Goal: Task Accomplishment & Management: Manage account settings

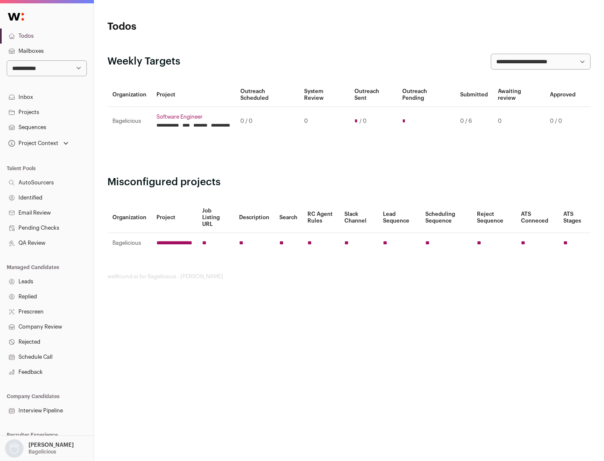
click at [47, 112] on link "Projects" at bounding box center [46, 112] width 93 height 15
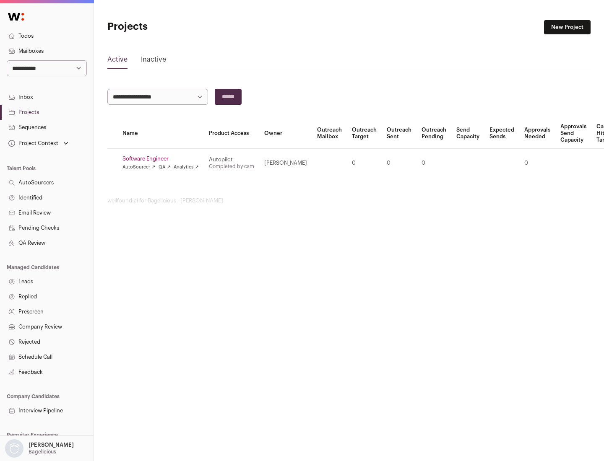
click at [163, 159] on link "Software Engineer" at bounding box center [160, 159] width 76 height 7
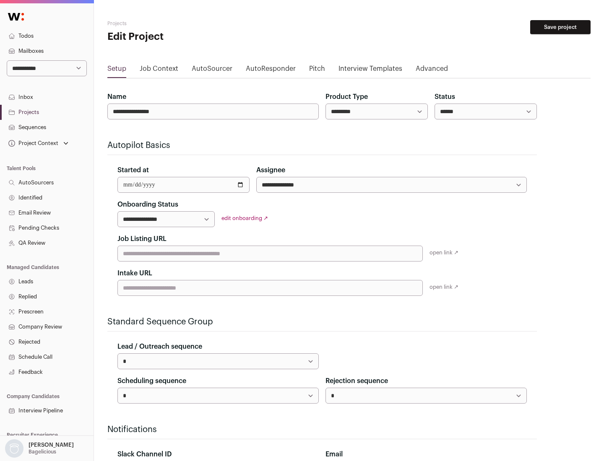
click at [560, 27] on button "Save project" at bounding box center [560, 27] width 60 height 14
